Goal: Transaction & Acquisition: Subscribe to service/newsletter

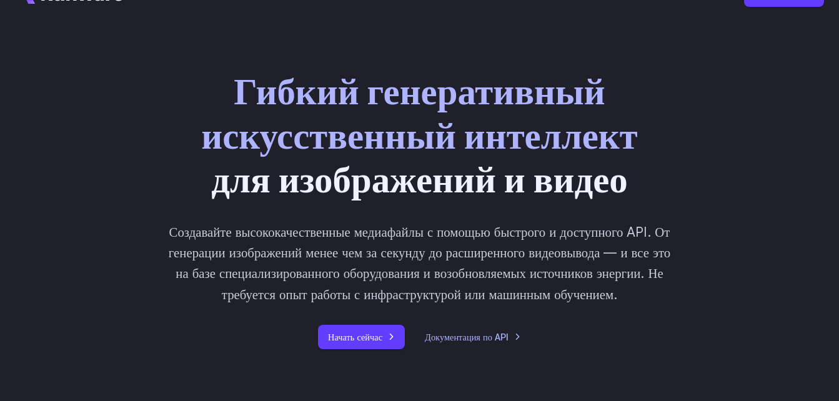
scroll to position [63, 0]
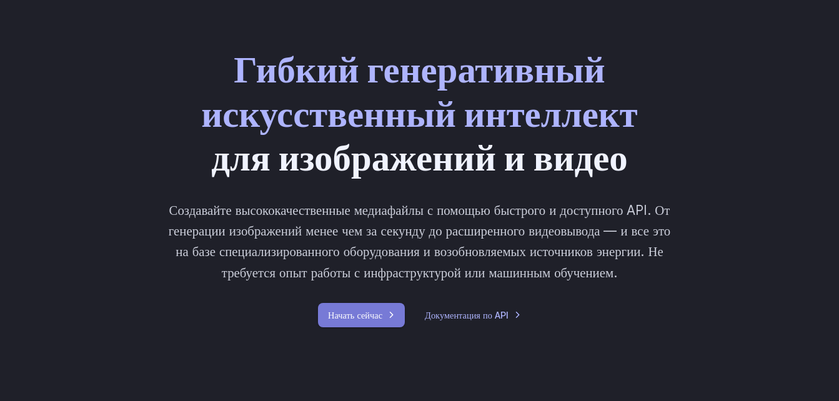
click at [375, 316] on link "Начать сейчас" at bounding box center [361, 315] width 87 height 24
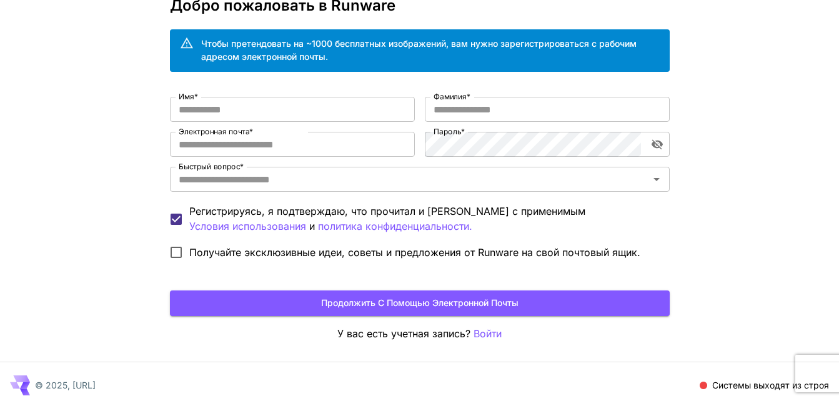
scroll to position [82, 0]
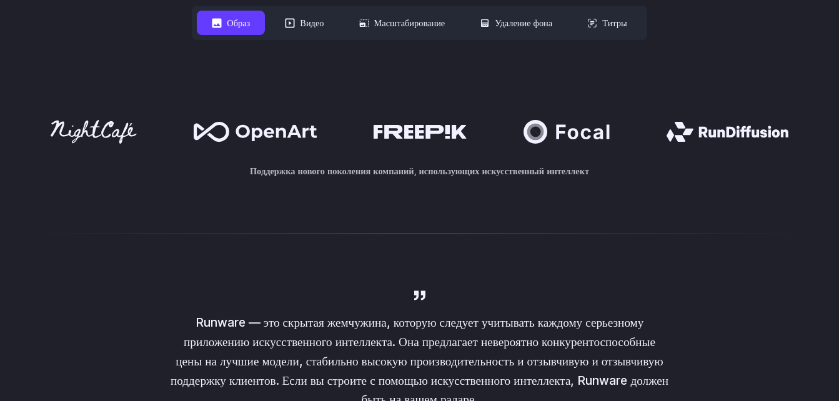
scroll to position [688, 0]
